Goal: Transaction & Acquisition: Register for event/course

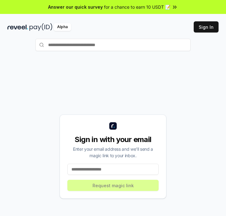
click at [140, 70] on div "Sign in with your email Enter your email address and we’ll send a magic link to…" at bounding box center [112, 157] width 211 height 186
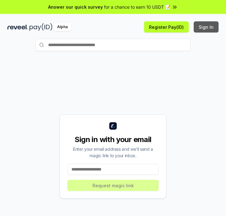
click at [209, 24] on button "Sign In" at bounding box center [205, 26] width 25 height 11
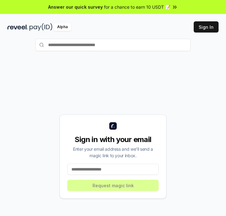
click at [84, 66] on div "Sign in with your email Enter your email address and we’ll send a magic link to…" at bounding box center [112, 157] width 211 height 186
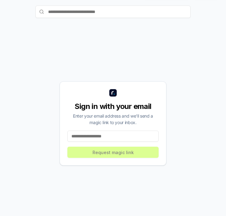
scroll to position [33, 0]
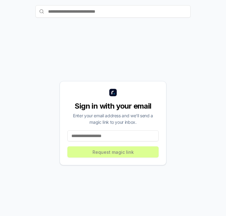
click at [96, 137] on input at bounding box center [112, 135] width 91 height 11
click at [93, 134] on input at bounding box center [112, 135] width 91 height 11
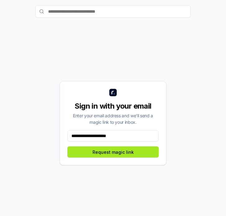
type input "**********"
click at [96, 153] on button "Request magic link" at bounding box center [112, 152] width 91 height 11
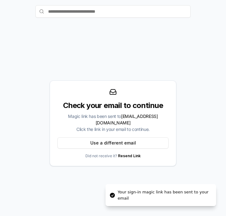
click at [131, 66] on div "Check your email to continue Magic link has been sent to [EMAIL_ADDRESS][DOMAIN…" at bounding box center [112, 123] width 211 height 186
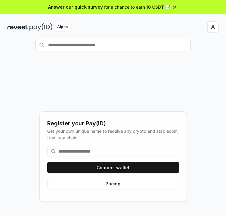
click at [135, 25] on div at bounding box center [165, 26] width 105 height 11
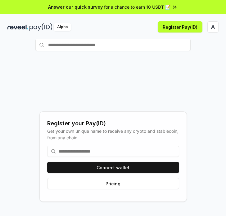
click at [123, 93] on div "Register your Pay(ID) Get your own unique name to receive any crypto and stable…" at bounding box center [112, 157] width 211 height 186
click at [95, 152] on input at bounding box center [113, 151] width 132 height 11
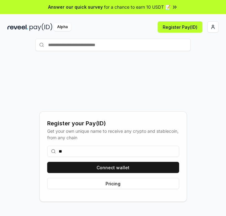
type input "*"
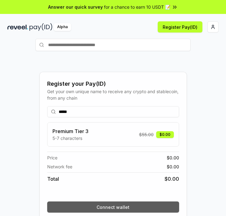
click at [116, 207] on button "Connect wallet" at bounding box center [113, 207] width 132 height 11
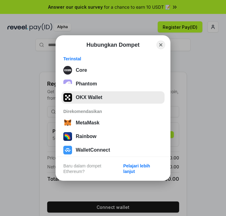
click at [96, 93] on button "OKX Wallet" at bounding box center [112, 97] width 103 height 12
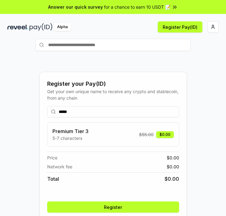
click at [77, 112] on input "*****" at bounding box center [113, 111] width 132 height 11
click at [69, 112] on input "******" at bounding box center [113, 111] width 132 height 11
type input "*****"
click at [30, 113] on div "Register your Pay(ID) Get your own unique name to receive any crypto and stable…" at bounding box center [112, 157] width 211 height 186
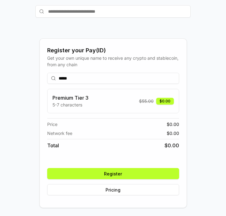
scroll to position [33, 0]
click at [105, 174] on button "Register" at bounding box center [113, 173] width 132 height 11
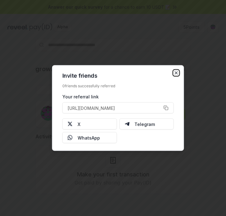
click at [175, 71] on icon "button" at bounding box center [175, 73] width 5 height 5
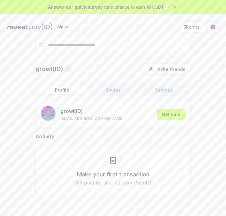
click at [199, 71] on div "growl(ID) Invite friends Invite Profile Routes Settings growl (ID) wisnuadi2811…" at bounding box center [112, 134] width 211 height 141
click at [169, 71] on span "Invite friends" at bounding box center [170, 69] width 29 height 7
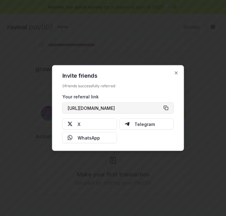
click at [164, 107] on button "https://reveel.id/refer/growl" at bounding box center [117, 108] width 111 height 11
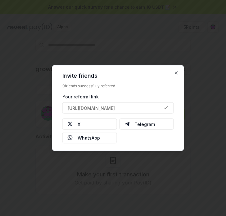
click at [176, 69] on div "Invite friends 0 friends successfully referred Your referral link https://revee…" at bounding box center [118, 108] width 132 height 86
click at [175, 72] on icon "button" at bounding box center [175, 73] width 5 height 5
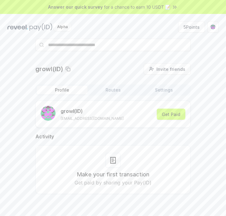
click at [204, 72] on div "growl(ID) Invite friends Invite Profile Routes Settings growl (ID) wisnuadi2811…" at bounding box center [112, 134] width 211 height 141
